Goal: Transaction & Acquisition: Book appointment/travel/reservation

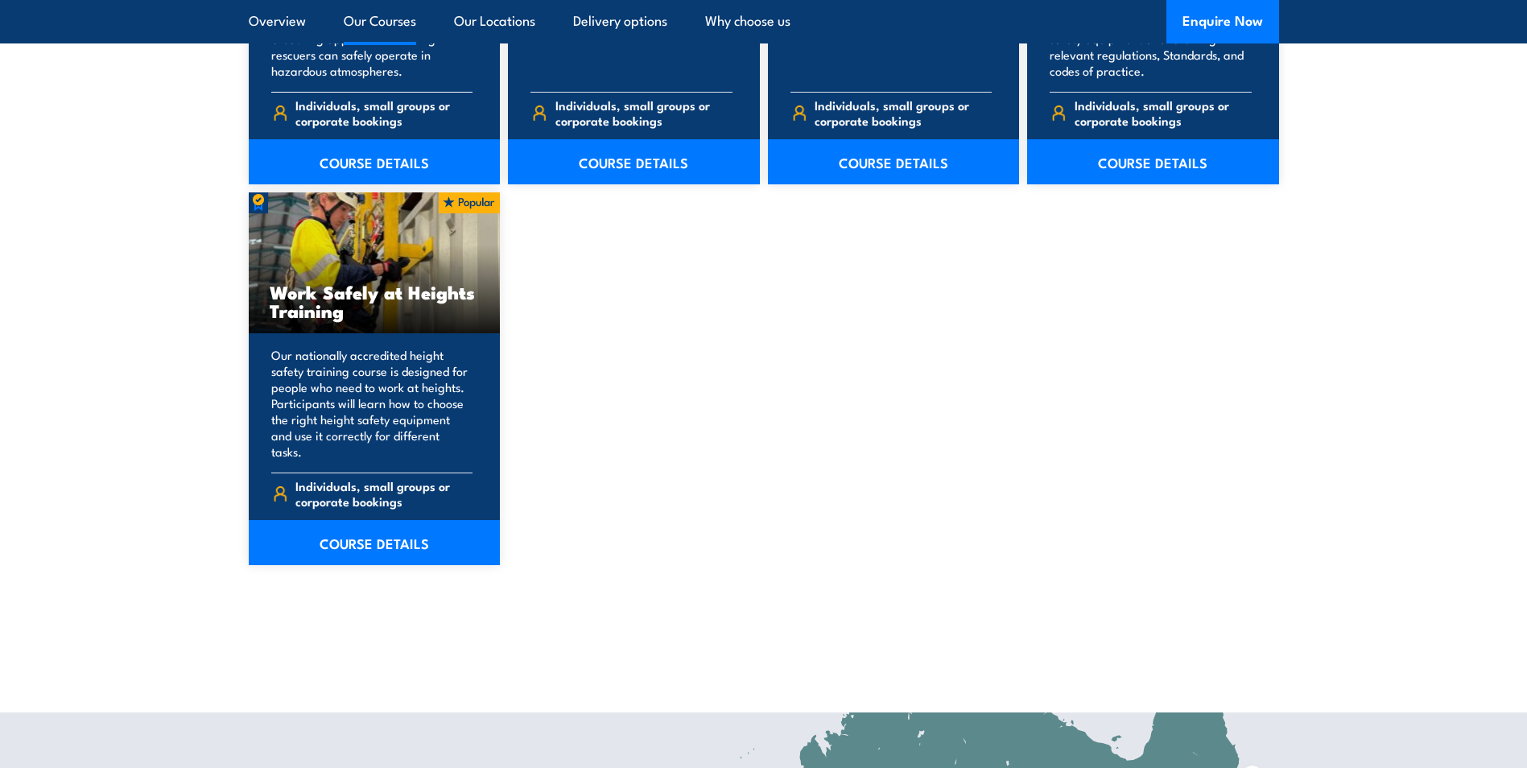
scroll to position [2013, 0]
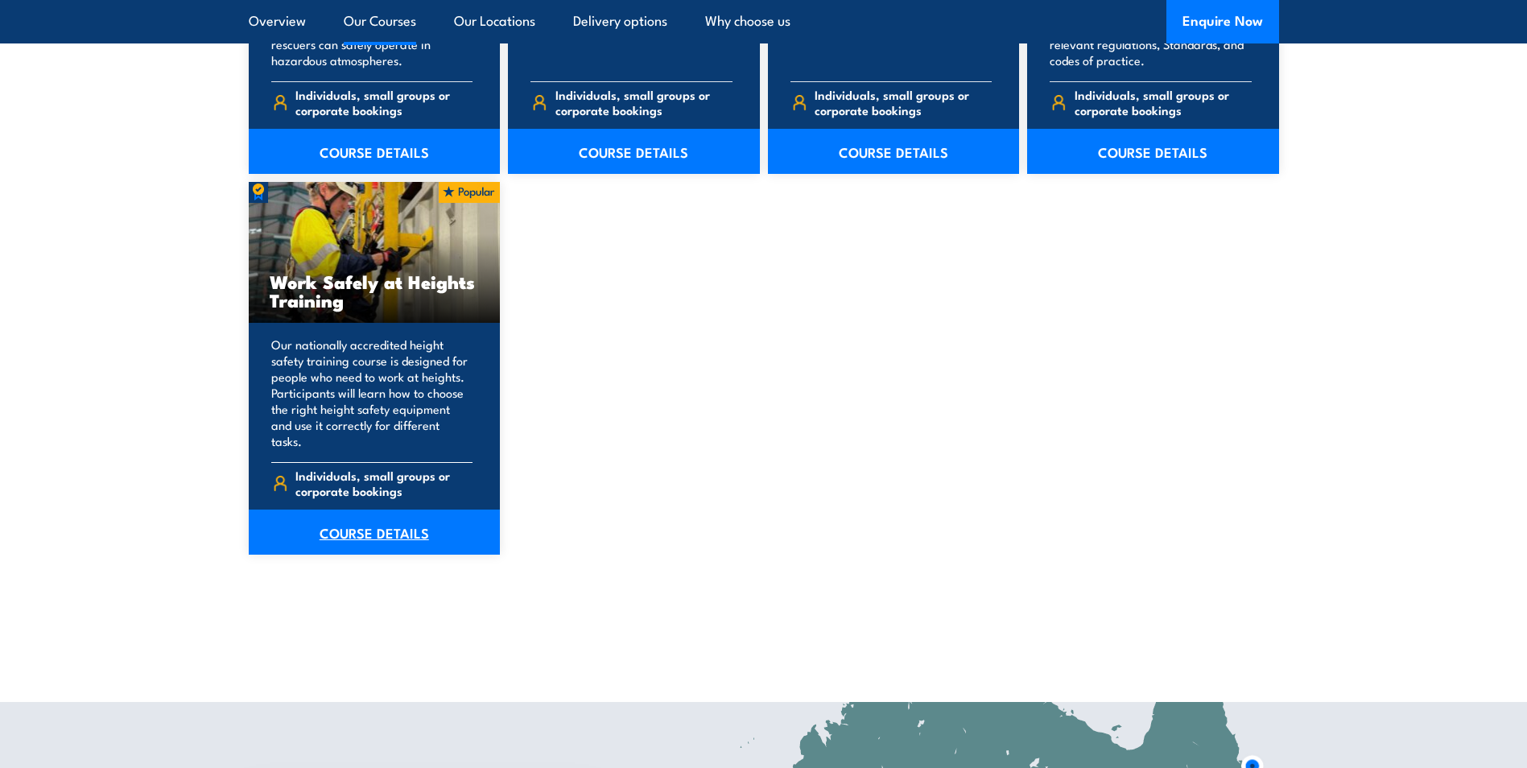
click at [358, 510] on link "COURSE DETAILS" at bounding box center [375, 532] width 252 height 45
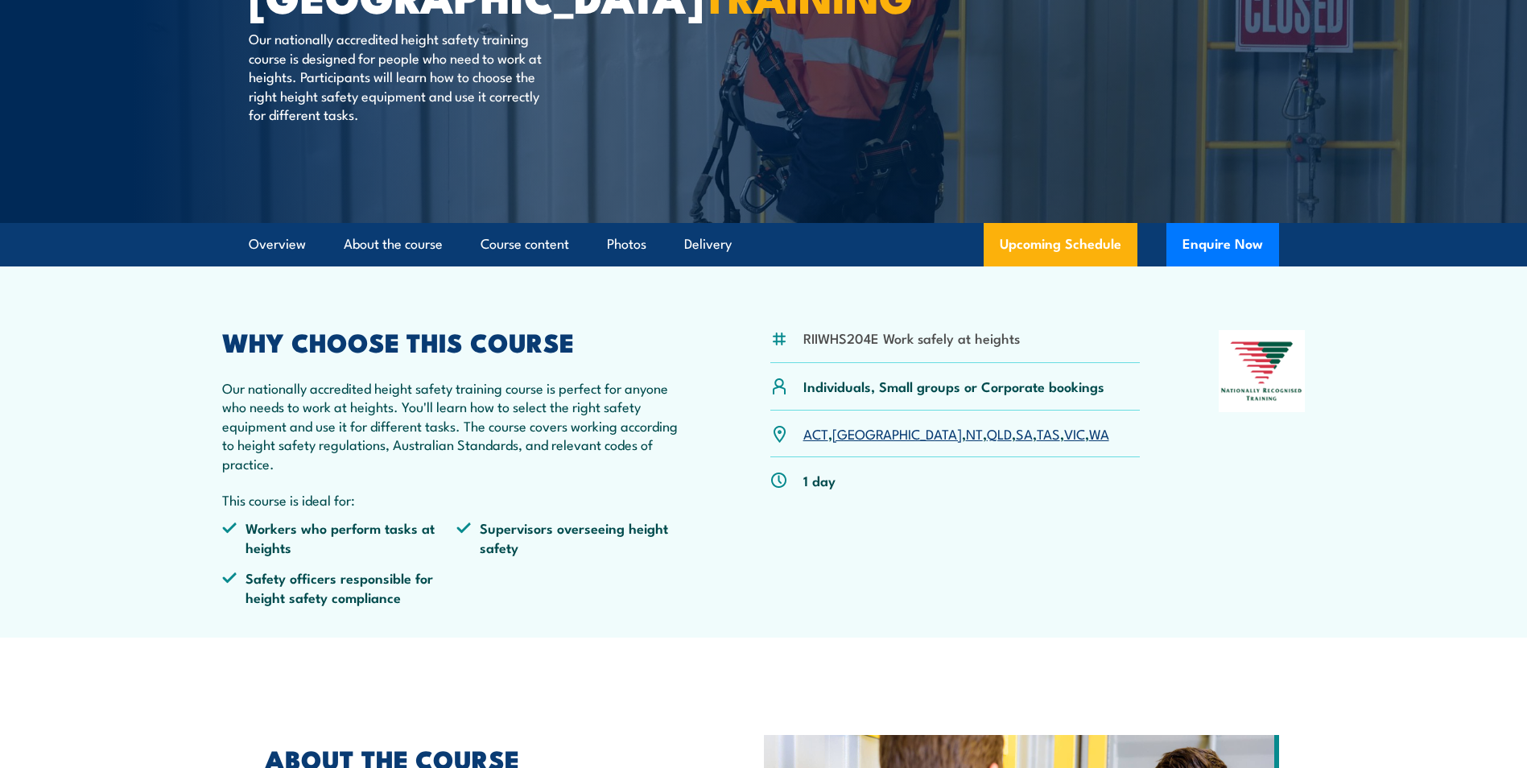
scroll to position [242, 0]
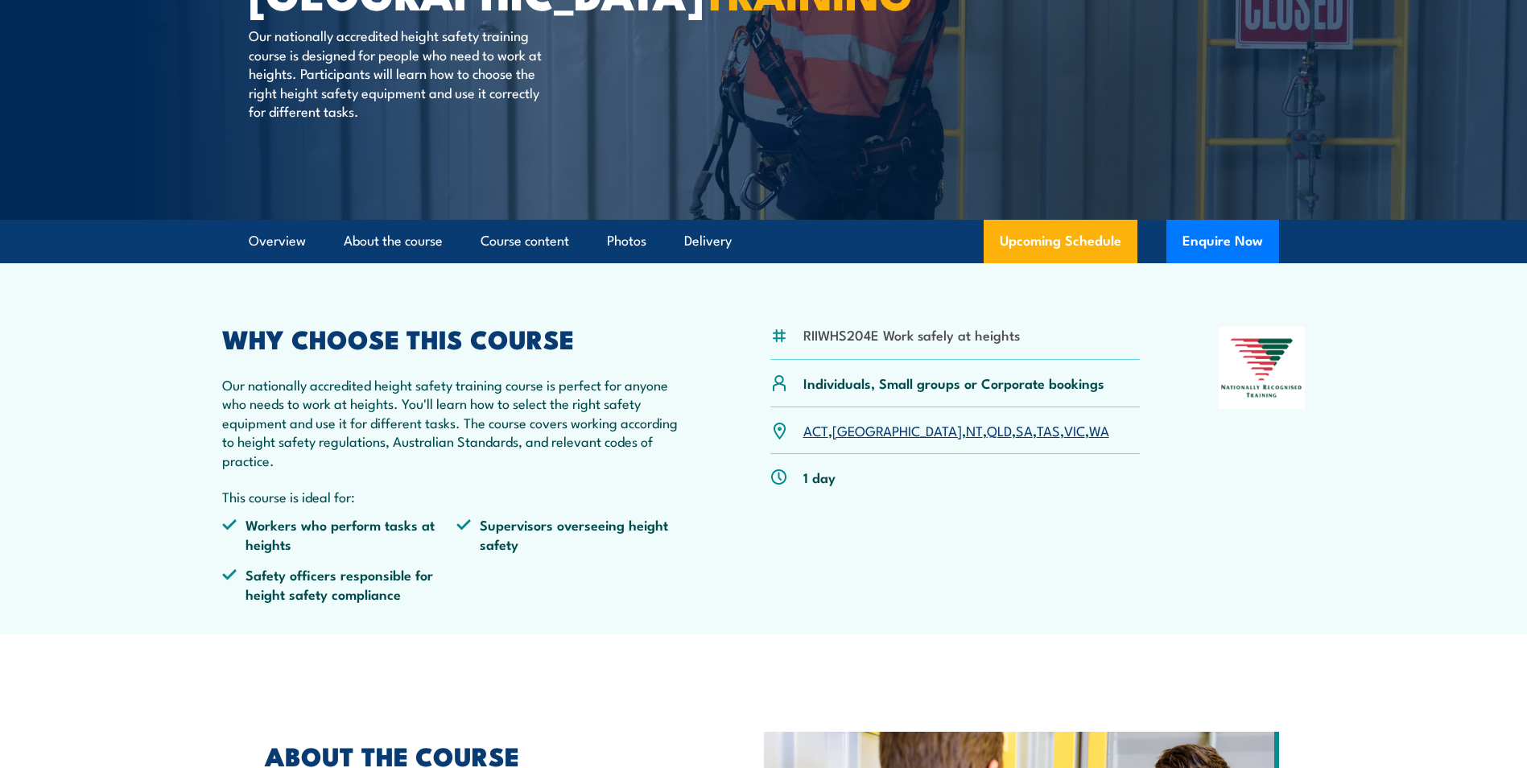
click at [853, 435] on link "[GEOGRAPHIC_DATA]" at bounding box center [898, 429] width 130 height 19
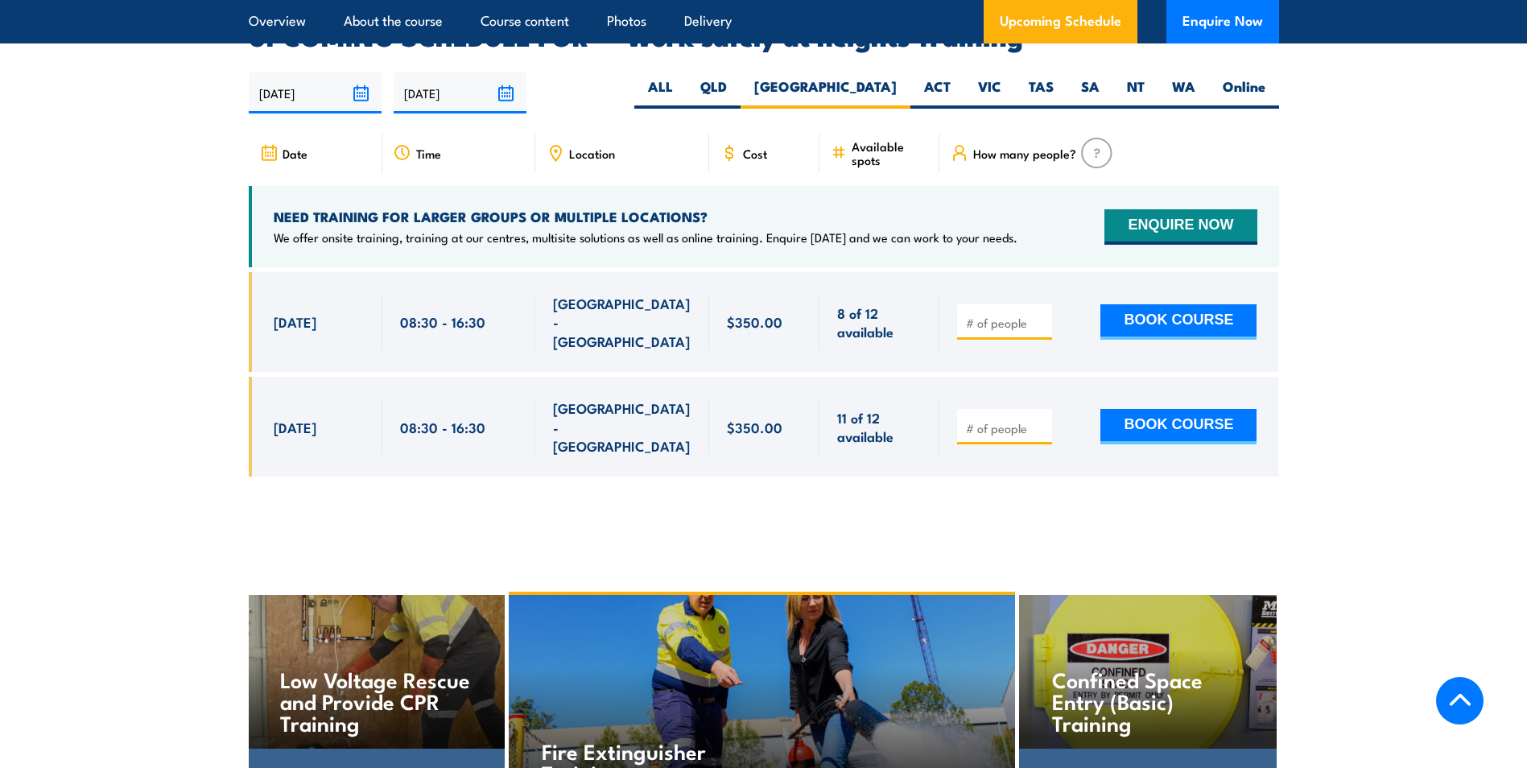
scroll to position [2482, 0]
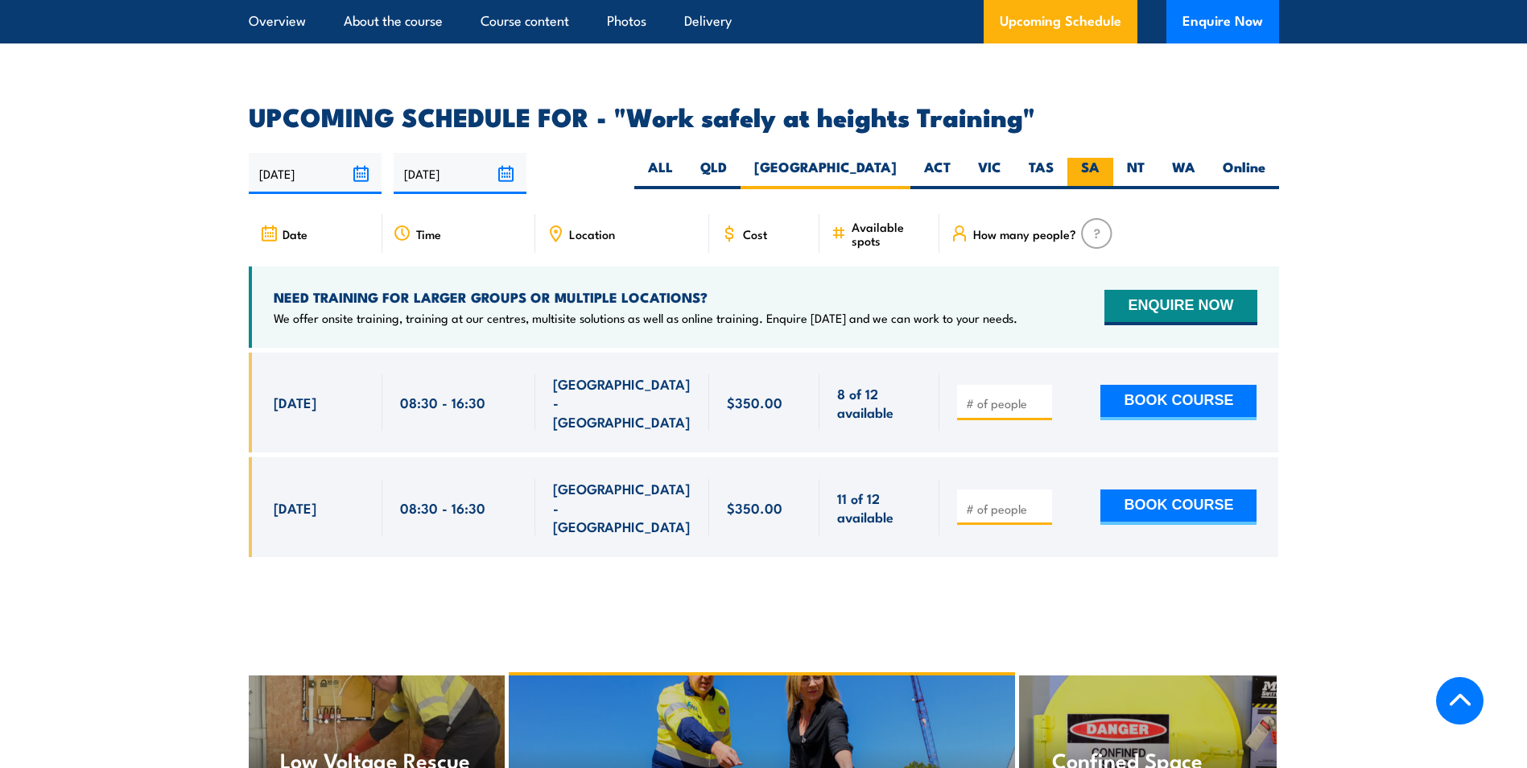
click at [1096, 158] on label "SA" at bounding box center [1091, 173] width 46 height 31
click at [1100, 158] on input "SA" at bounding box center [1105, 163] width 10 height 10
radio input "true"
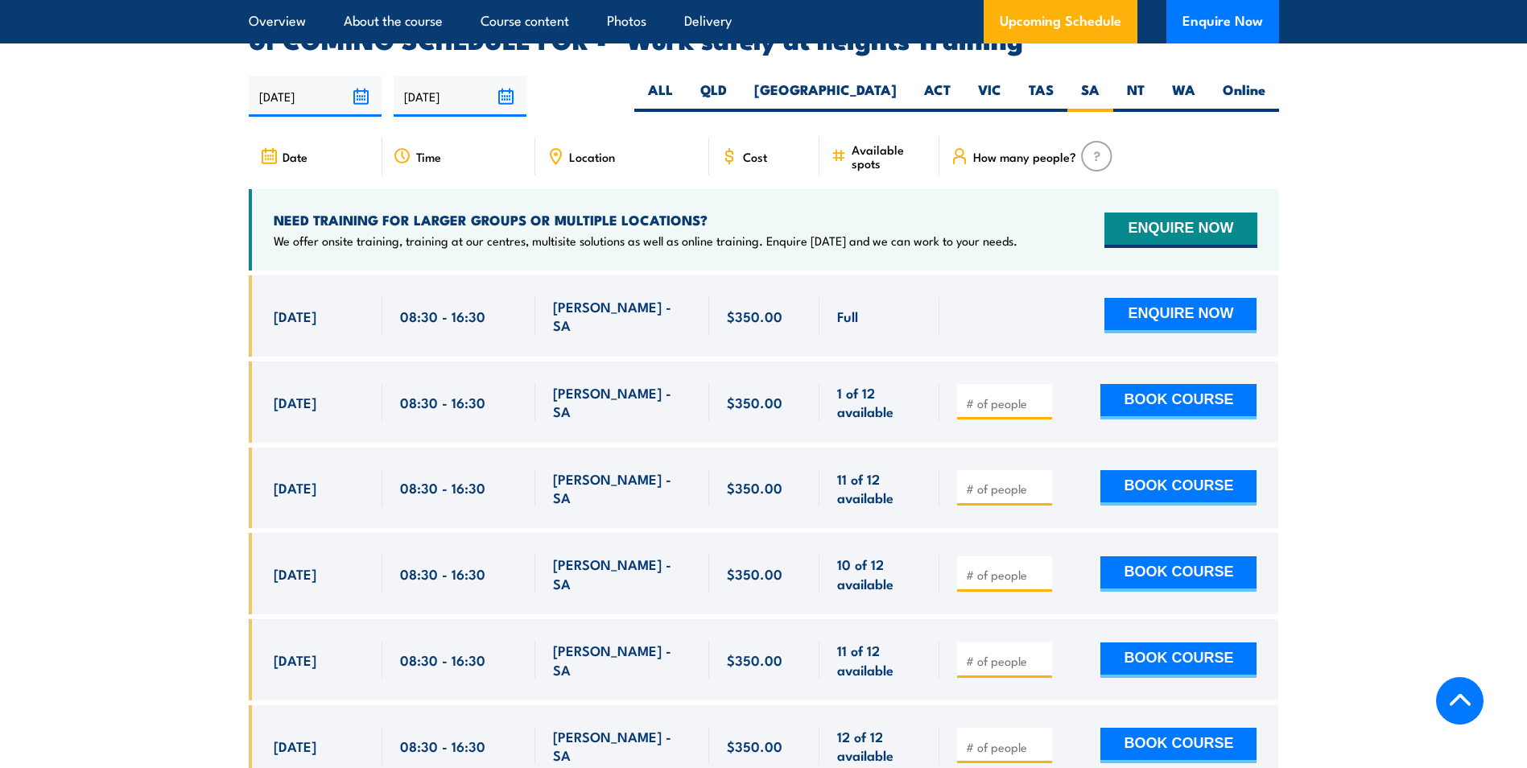
scroll to position [2562, 0]
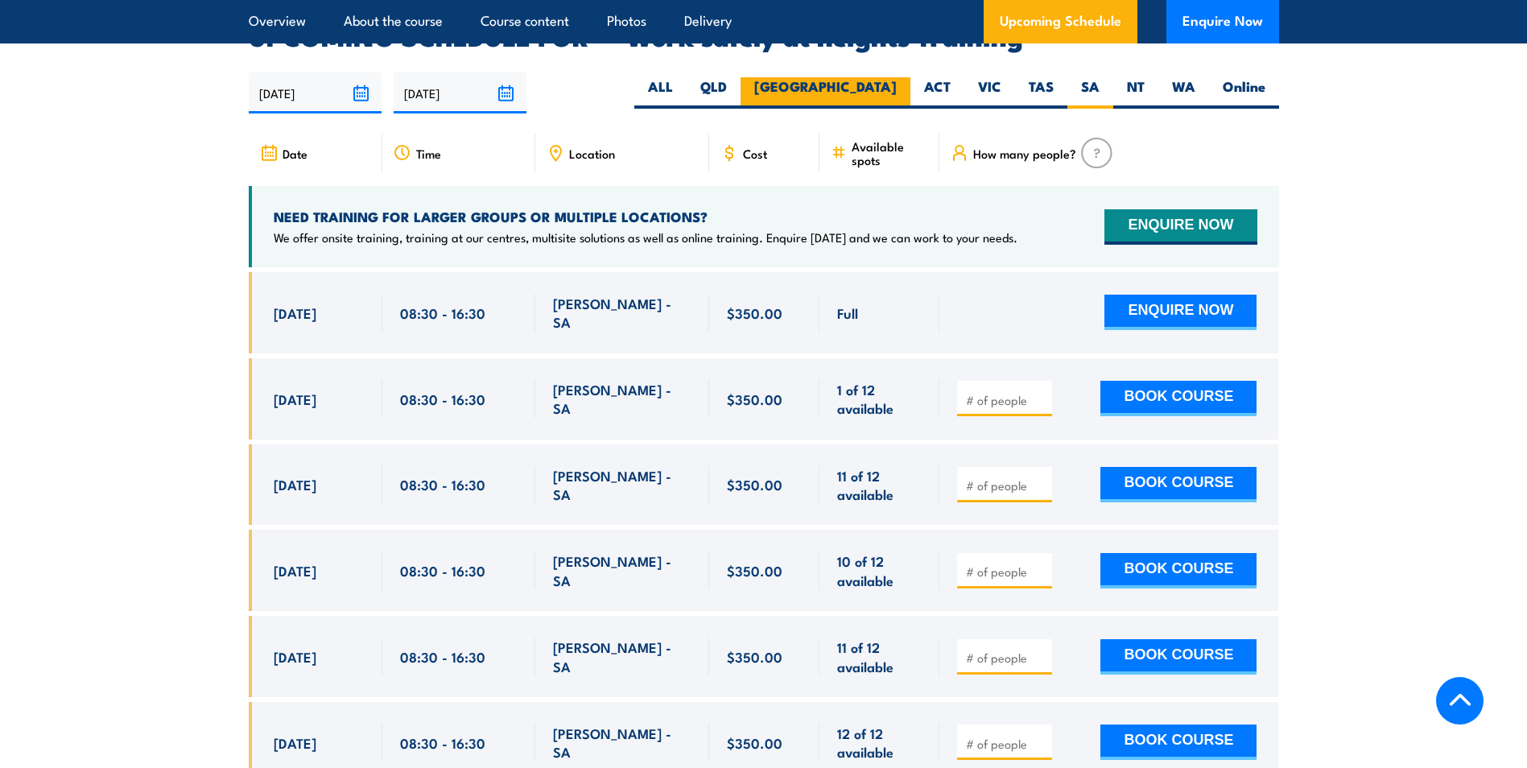
click at [895, 77] on label "[GEOGRAPHIC_DATA]" at bounding box center [826, 92] width 170 height 31
click at [897, 77] on input "[GEOGRAPHIC_DATA]" at bounding box center [902, 82] width 10 height 10
radio input "true"
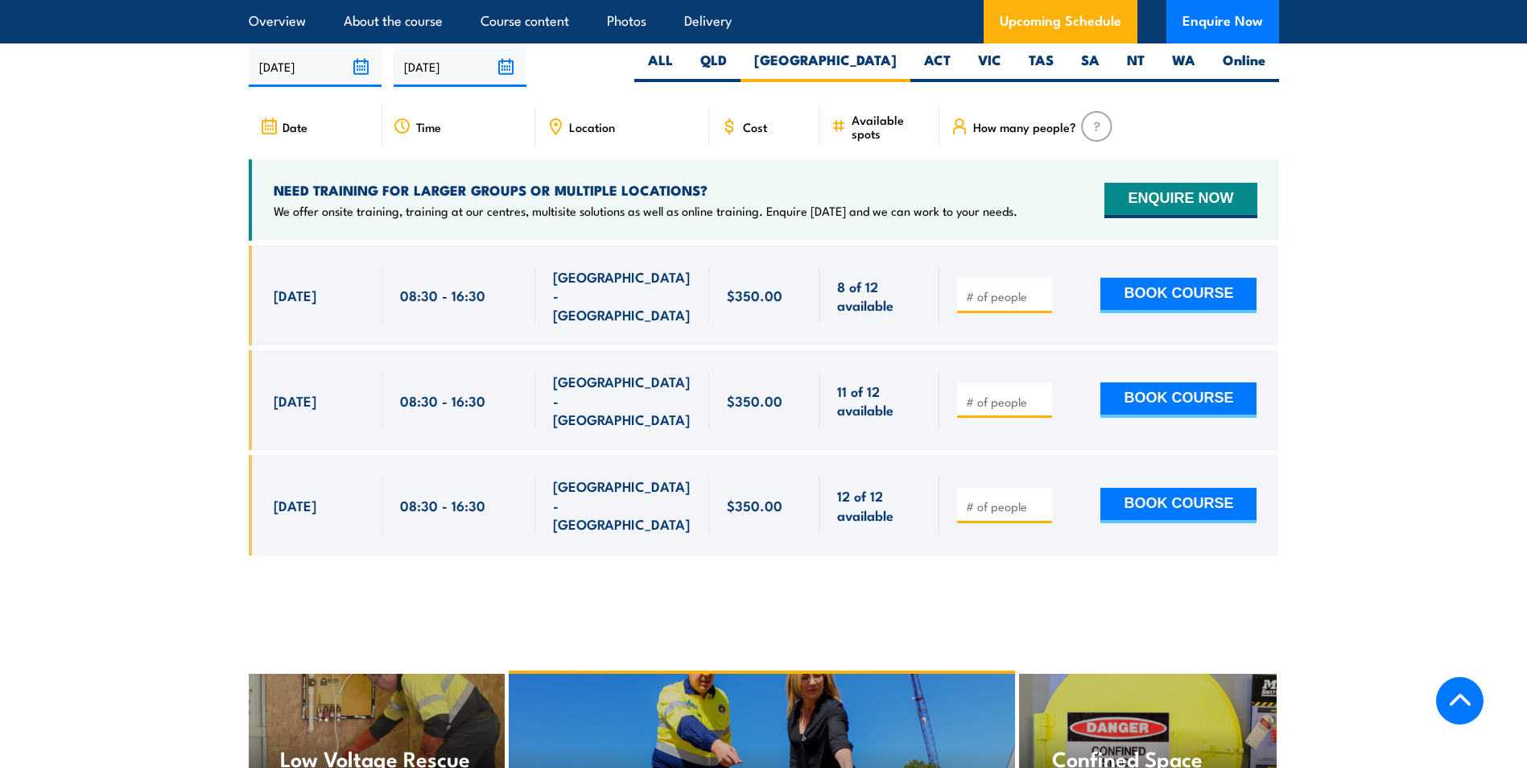
scroll to position [2599, 0]
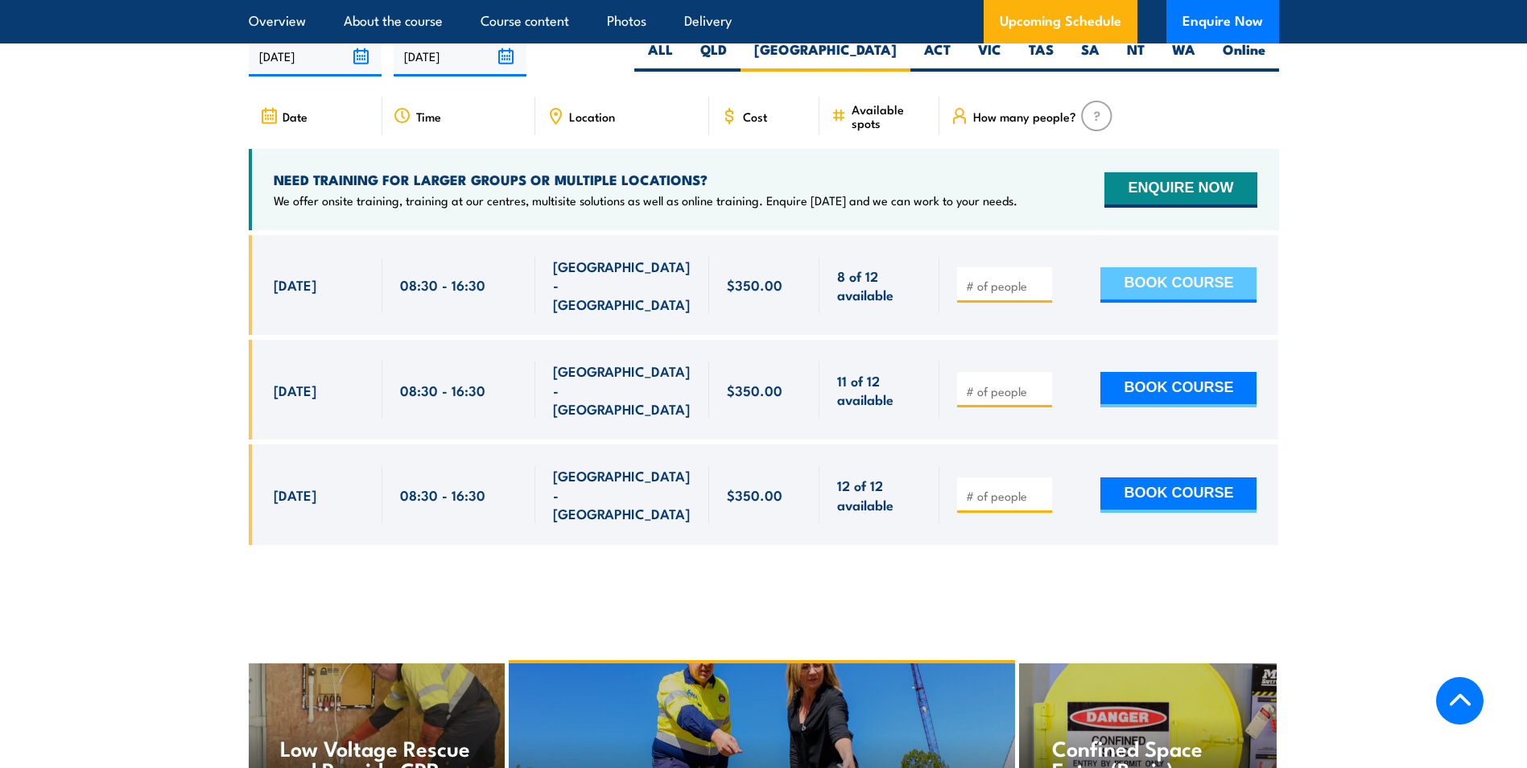
click at [1154, 267] on button "BOOK COURSE" at bounding box center [1179, 284] width 156 height 35
drag, startPoint x: 675, startPoint y: 253, endPoint x: 539, endPoint y: 258, distance: 136.2
click at [539, 258] on div "[GEOGRAPHIC_DATA] - [GEOGRAPHIC_DATA]" at bounding box center [622, 285] width 174 height 100
copy span "[GEOGRAPHIC_DATA] - [GEOGRAPHIC_DATA]"
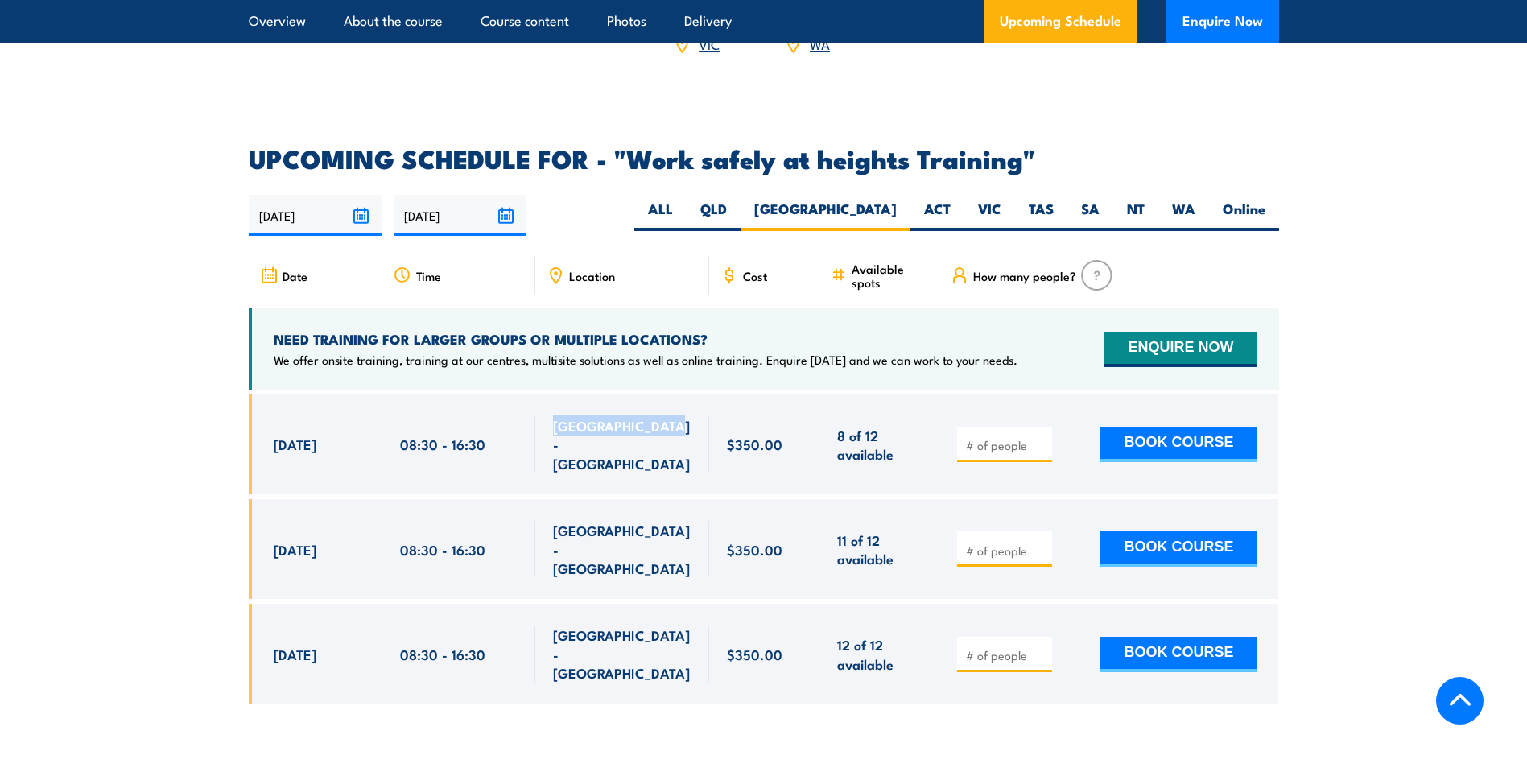
scroll to position [2438, 0]
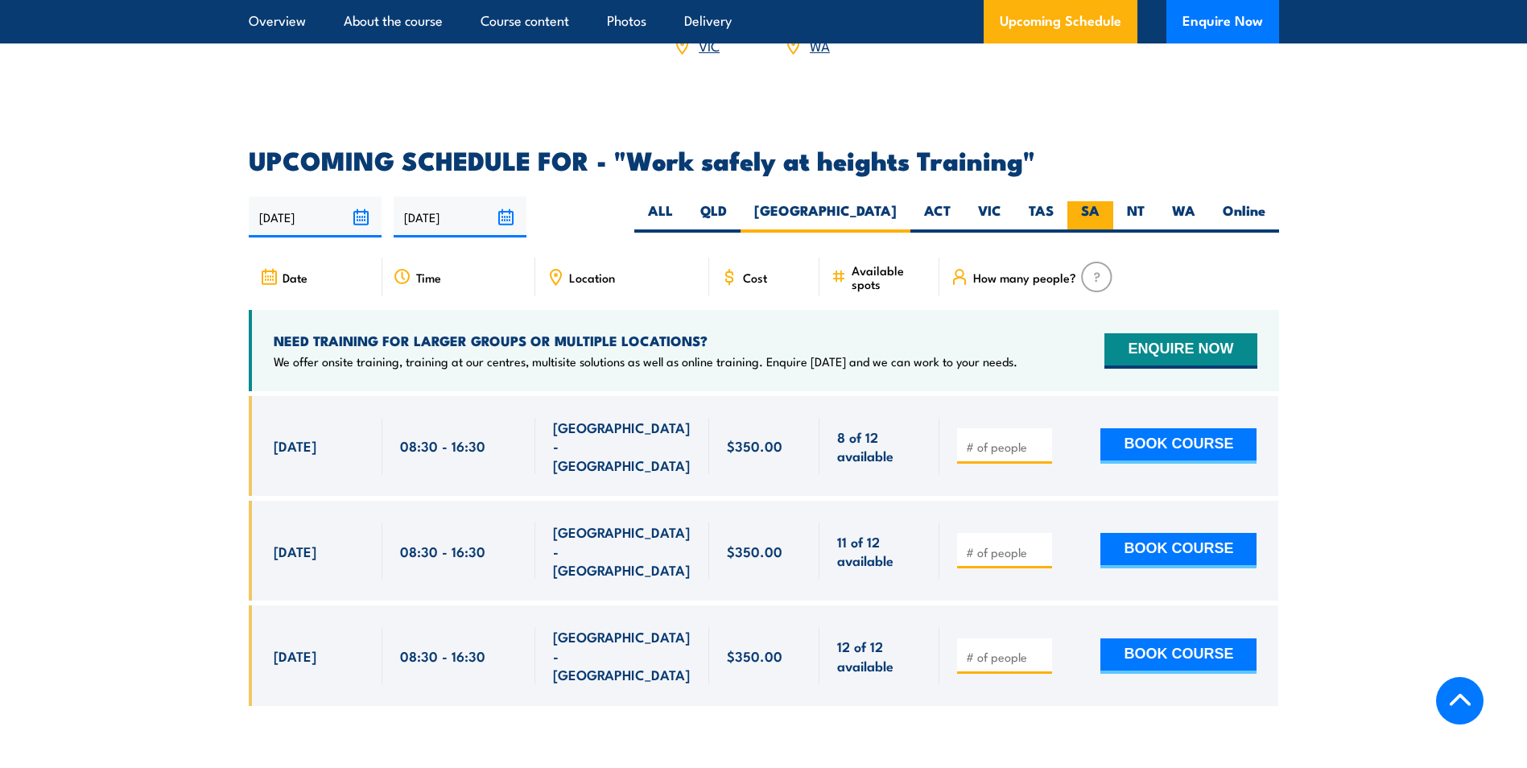
click at [1087, 201] on label "SA" at bounding box center [1091, 216] width 46 height 31
click at [1100, 201] on input "SA" at bounding box center [1105, 206] width 10 height 10
radio input "true"
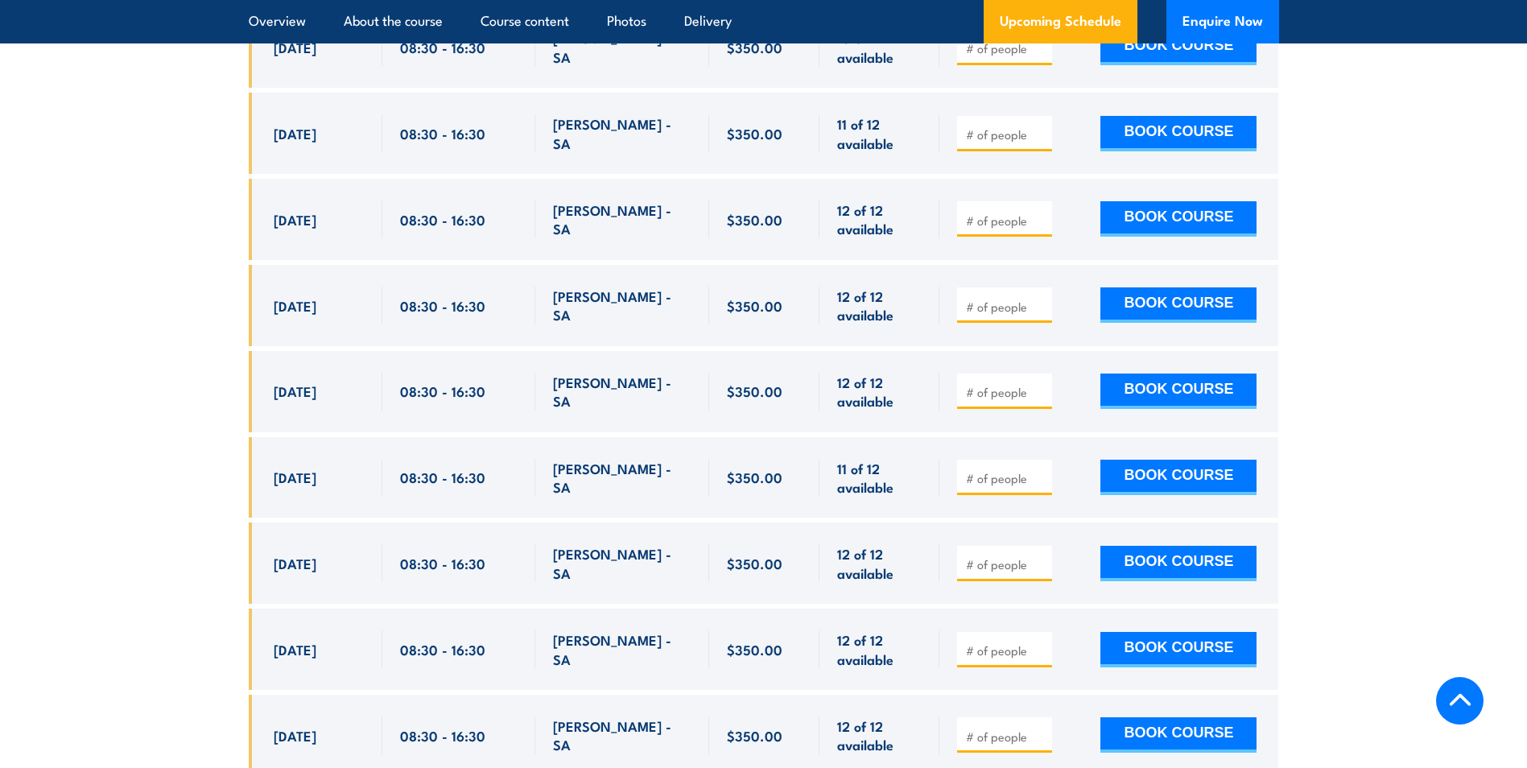
scroll to position [3126, 0]
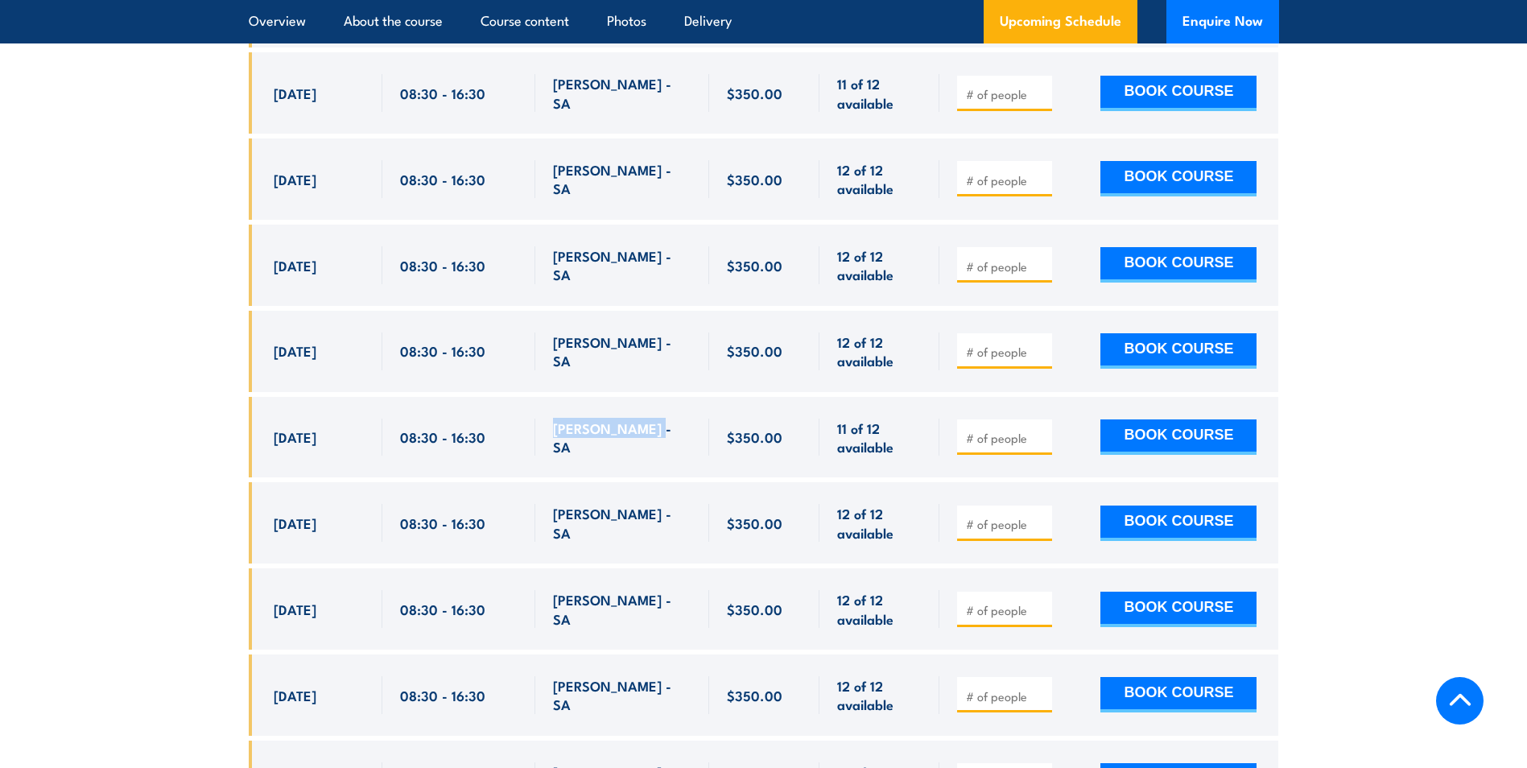
drag, startPoint x: 659, startPoint y: 411, endPoint x: 556, endPoint y: 419, distance: 103.4
click at [556, 419] on div "WINGFIELD - SA" at bounding box center [622, 438] width 138 height 38
copy span "WINGFIELD - SA"
